Goal: Download file/media

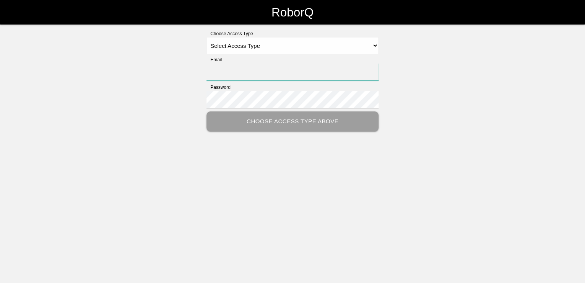
type input "[PERSON_NAME][EMAIL_ADDRESS][PERSON_NAME][DOMAIN_NAME]"
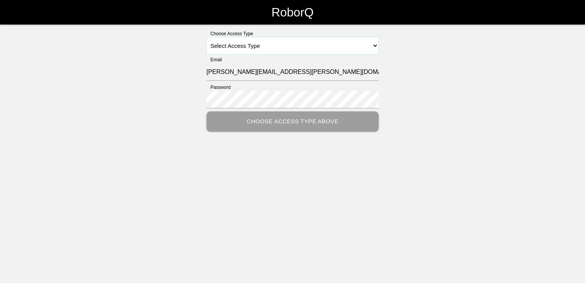
click at [378, 46] on select "Select Access Type Admin Customer Supervisor Worker" at bounding box center [293, 45] width 172 height 17
select select "Customer"
click at [207, 37] on select "Select Access Type Admin Customer Supervisor Worker" at bounding box center [293, 45] width 172 height 17
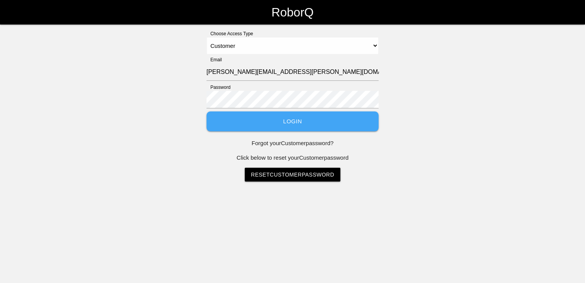
click at [279, 121] on button "Login" at bounding box center [293, 121] width 172 height 20
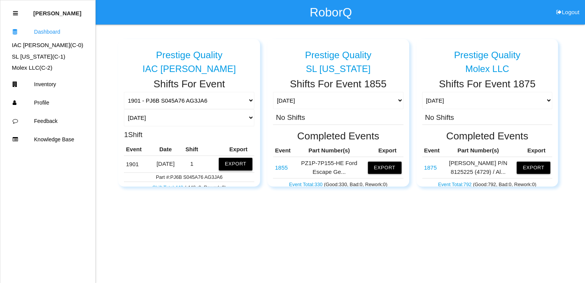
click at [224, 163] on button "Export" at bounding box center [236, 164] width 34 height 12
click at [223, 162] on button "Excel" at bounding box center [229, 162] width 14 height 7
click at [239, 162] on button "Export" at bounding box center [236, 164] width 34 height 12
click at [187, 174] on td "Part #: PJ6B S045A76 AG3JA6" at bounding box center [189, 173] width 130 height 9
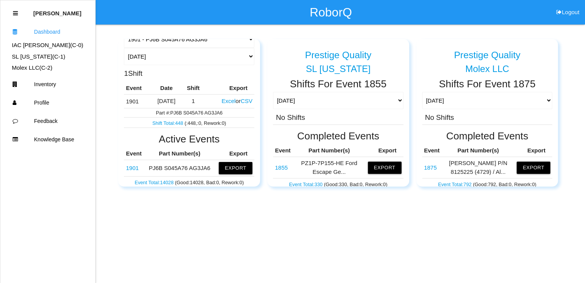
scroll to position [31, 0]
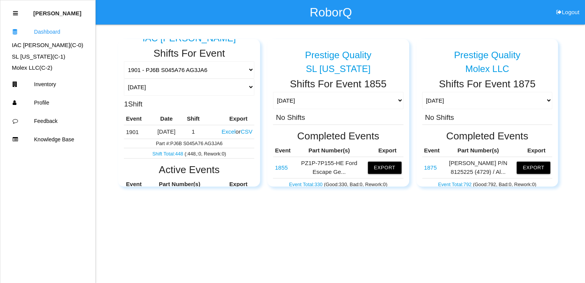
drag, startPoint x: 180, startPoint y: 144, endPoint x: 182, endPoint y: 150, distance: 6.3
click at [182, 150] on tbody "1901 [DATE] 1 Excel or CSV Part #: PJ6B S045A76 AG3JA6 Shift Total: 448 ( : 448…" at bounding box center [189, 141] width 130 height 33
drag, startPoint x: 182, startPoint y: 150, endPoint x: 142, endPoint y: 132, distance: 44.0
click at [142, 132] on td "1901" at bounding box center [137, 132] width 27 height 14
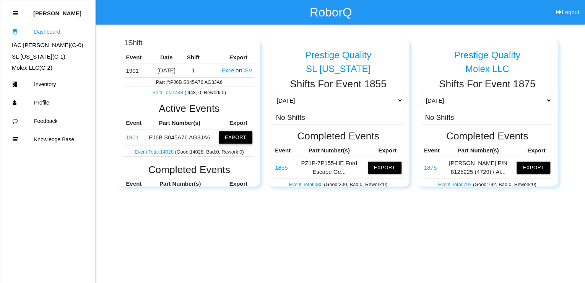
click at [230, 138] on button "Export" at bounding box center [236, 137] width 34 height 12
click at [226, 137] on button "Excel" at bounding box center [229, 137] width 14 height 7
